Goal: Find specific page/section: Find specific page/section

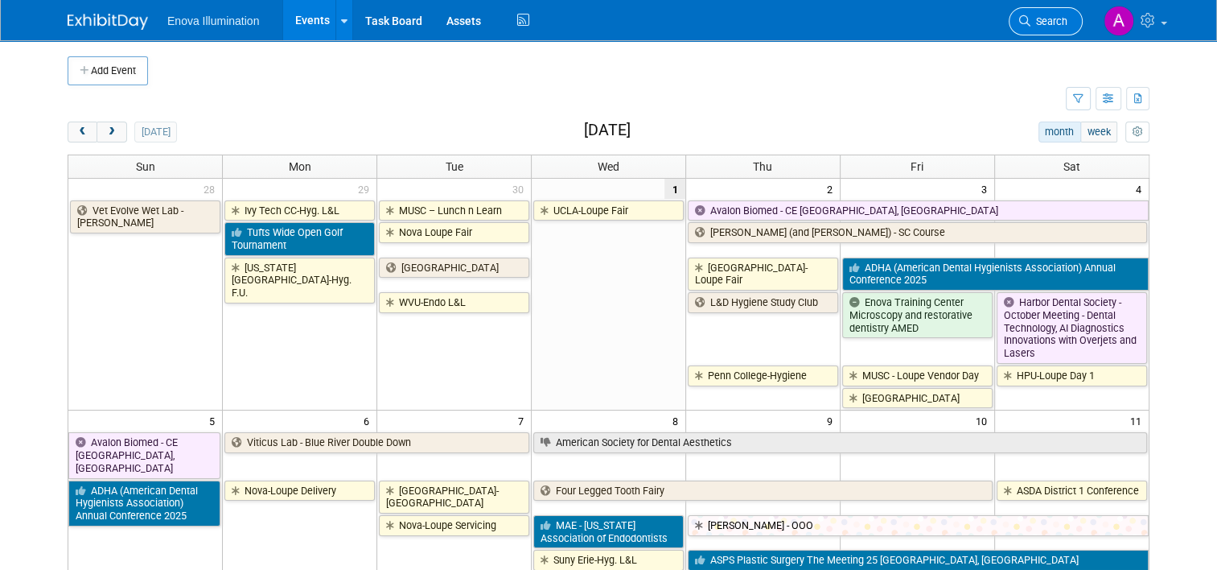
click at [1057, 23] on span "Search" at bounding box center [1049, 21] width 37 height 12
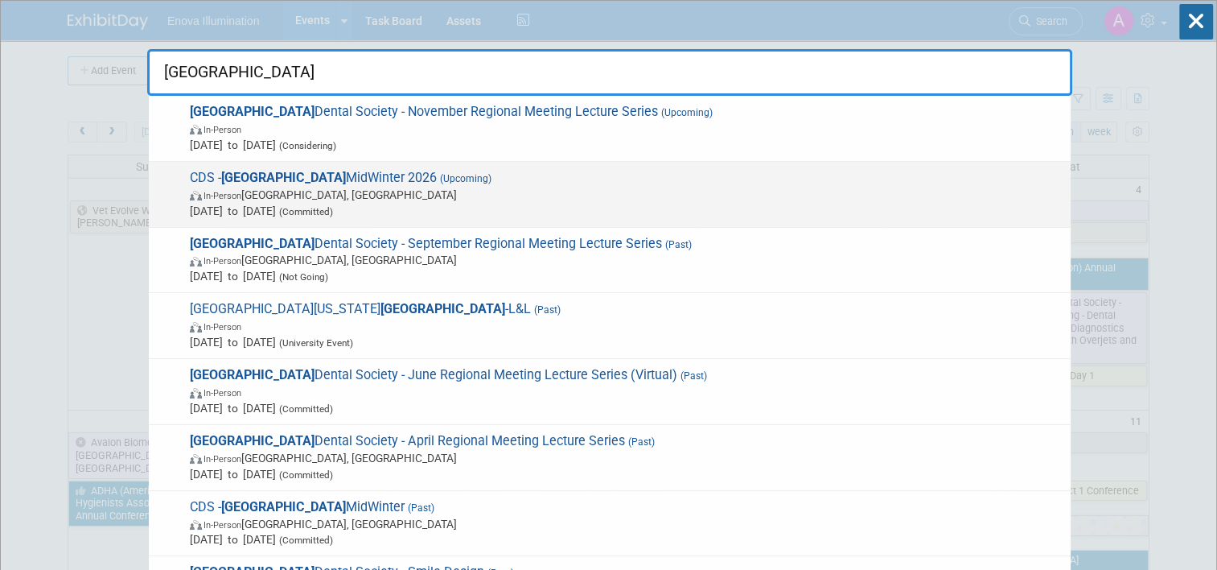
type input "chicago"
click at [274, 181] on span "CDS - Chicago MidWinter 2026 (Upcoming) In-Person Chicago, IL Feb 19, 2026 to F…" at bounding box center [624, 194] width 878 height 49
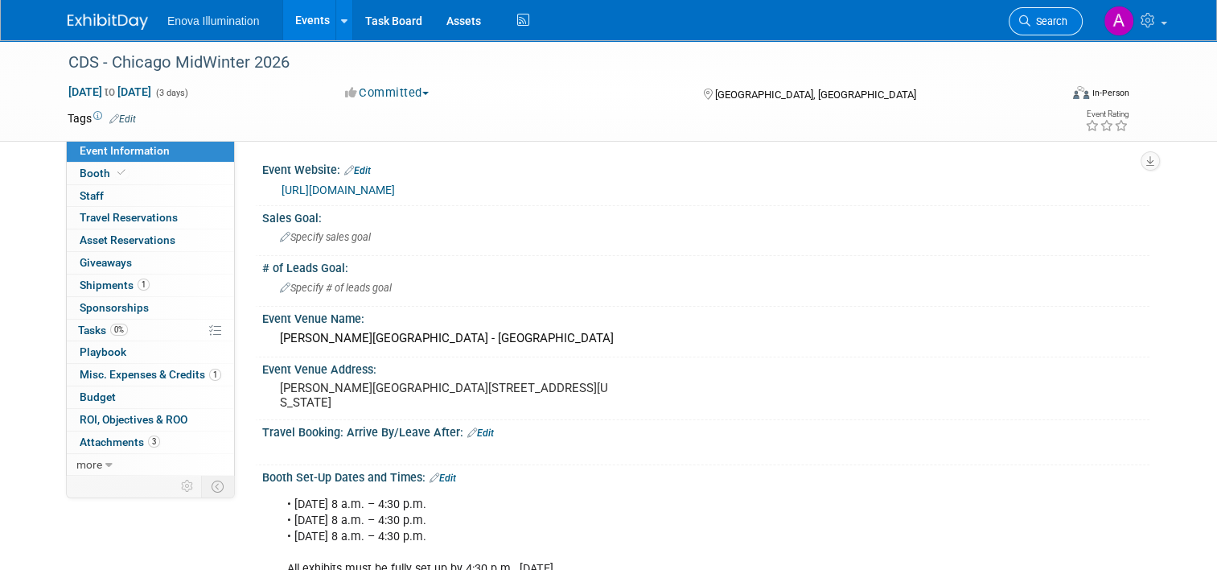
click at [1062, 18] on span "Search" at bounding box center [1049, 21] width 37 height 12
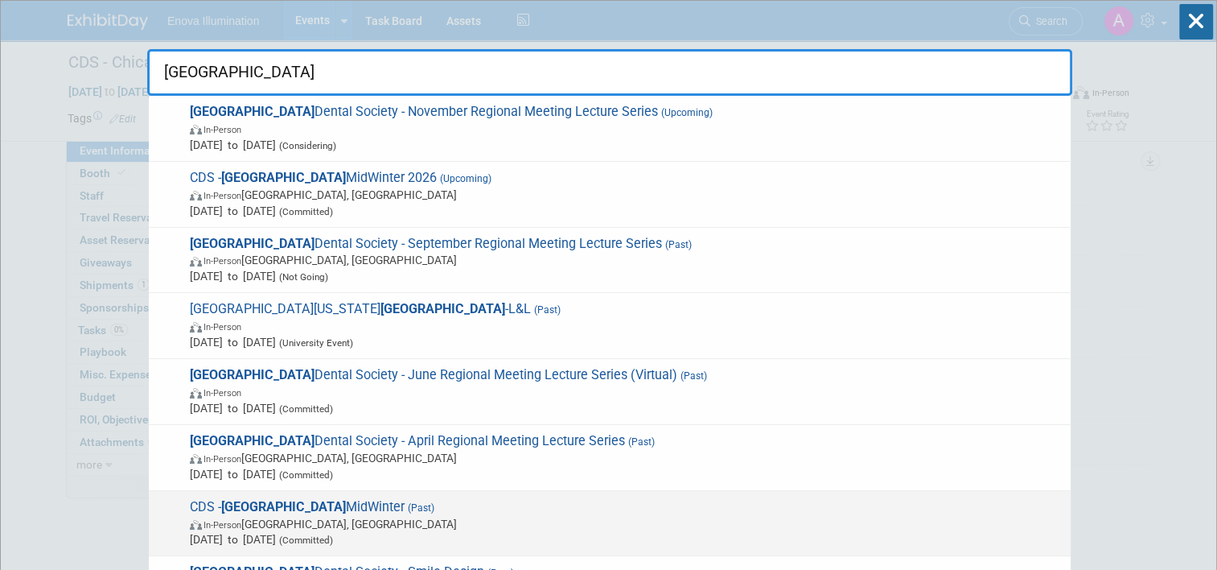
type input "[GEOGRAPHIC_DATA]"
click at [245, 500] on strong "[GEOGRAPHIC_DATA]" at bounding box center [283, 506] width 125 height 15
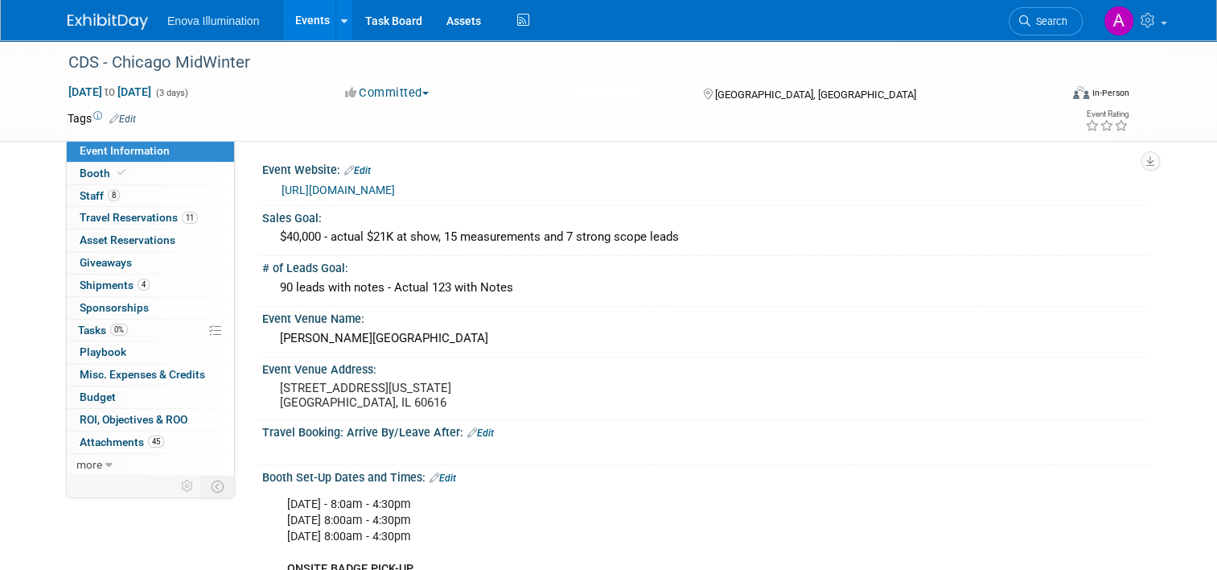
click at [159, 201] on link "8 Staff 8" at bounding box center [150, 196] width 167 height 22
